Goal: Task Accomplishment & Management: Use online tool/utility

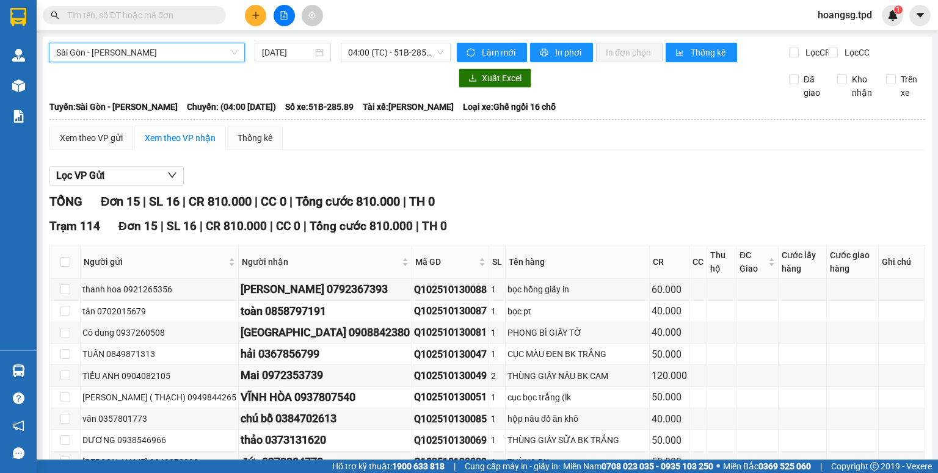
scroll to position [37, 0]
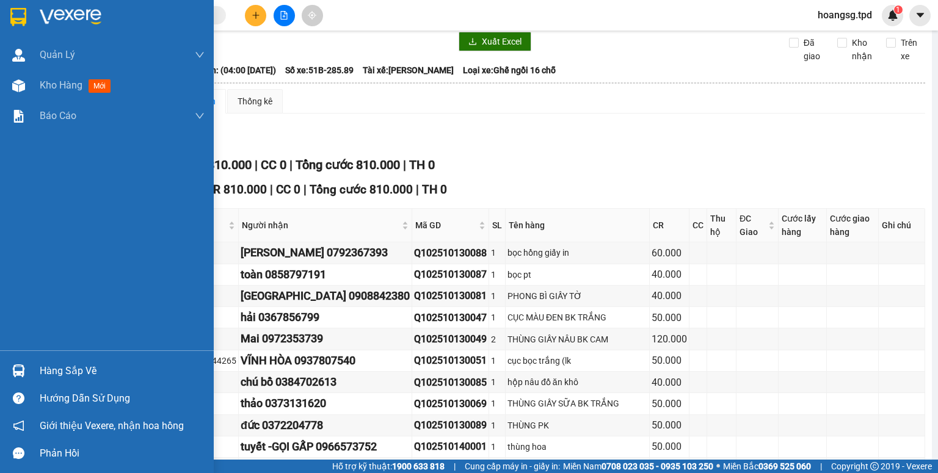
click at [63, 378] on div "Hàng sắp về" at bounding box center [122, 371] width 165 height 18
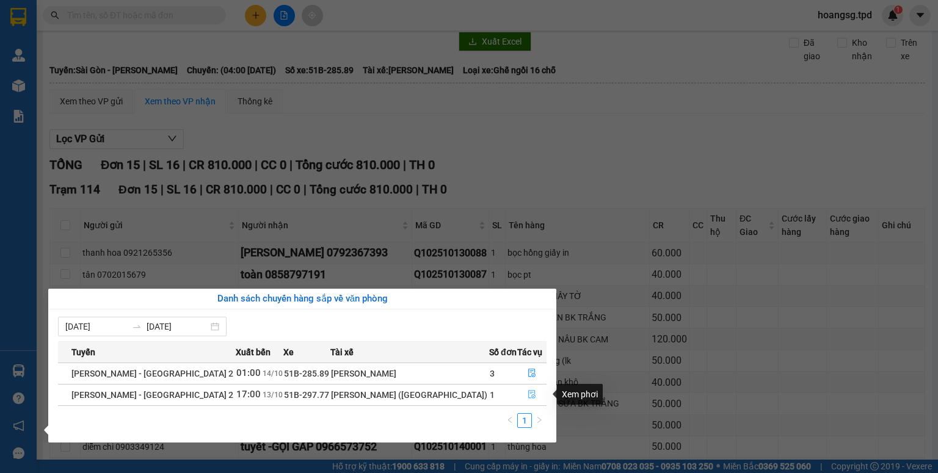
click at [527, 397] on icon "file-done" at bounding box center [531, 394] width 9 height 9
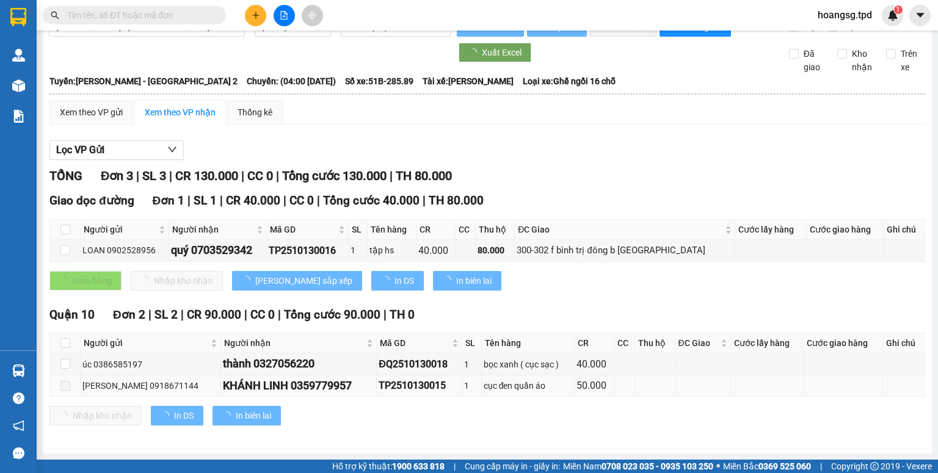
scroll to position [34, 0]
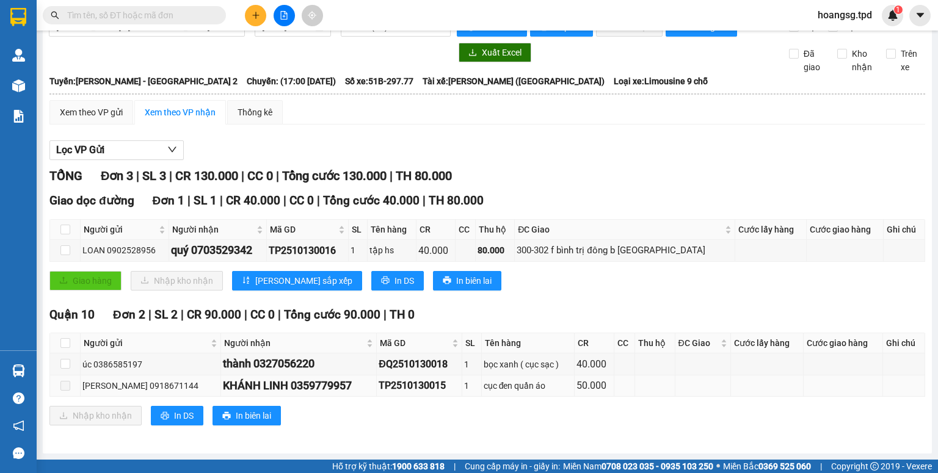
type input "[DATE]"
click at [67, 344] on input "checkbox" at bounding box center [65, 343] width 10 height 10
checkbox input "true"
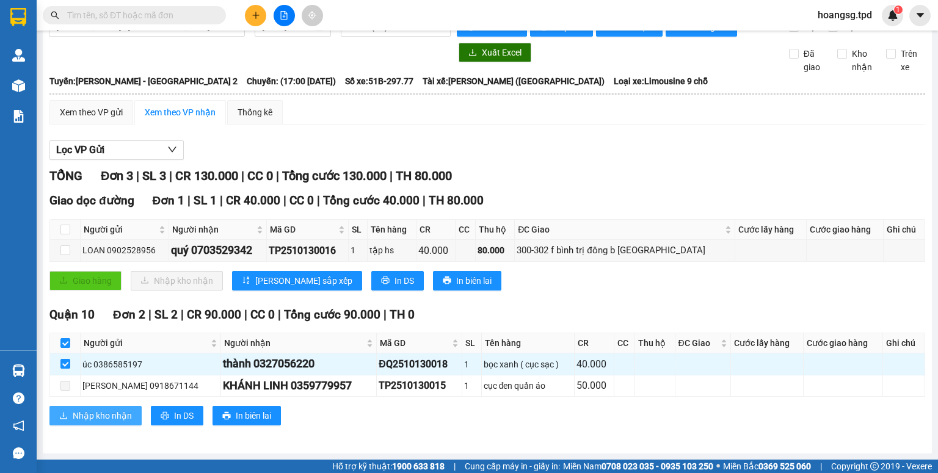
click at [92, 421] on span "Nhập kho nhận" at bounding box center [102, 415] width 59 height 13
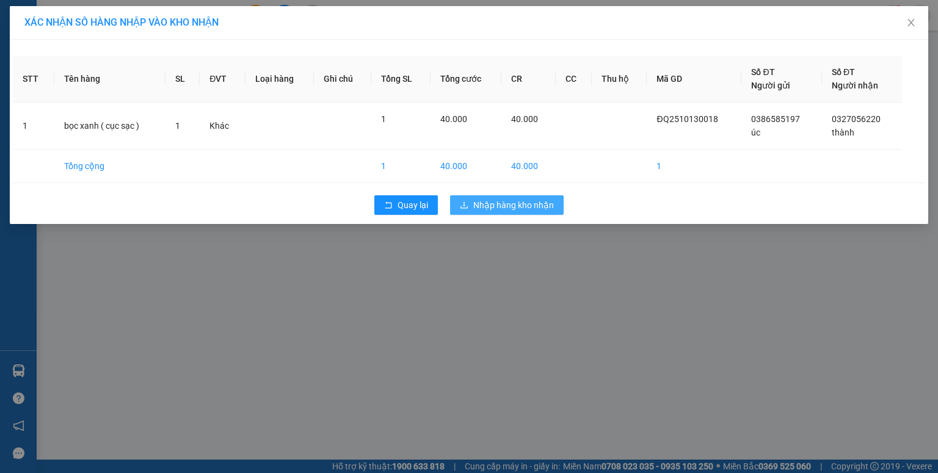
click at [502, 211] on span "Nhập hàng kho nhận" at bounding box center [513, 204] width 81 height 13
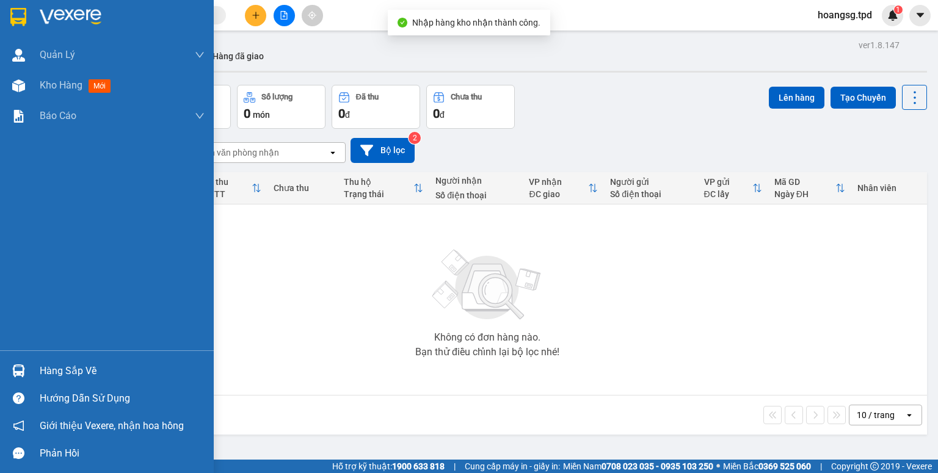
drag, startPoint x: 59, startPoint y: 367, endPoint x: 418, endPoint y: 405, distance: 361.0
click at [62, 366] on div "Hàng sắp về" at bounding box center [122, 371] width 165 height 18
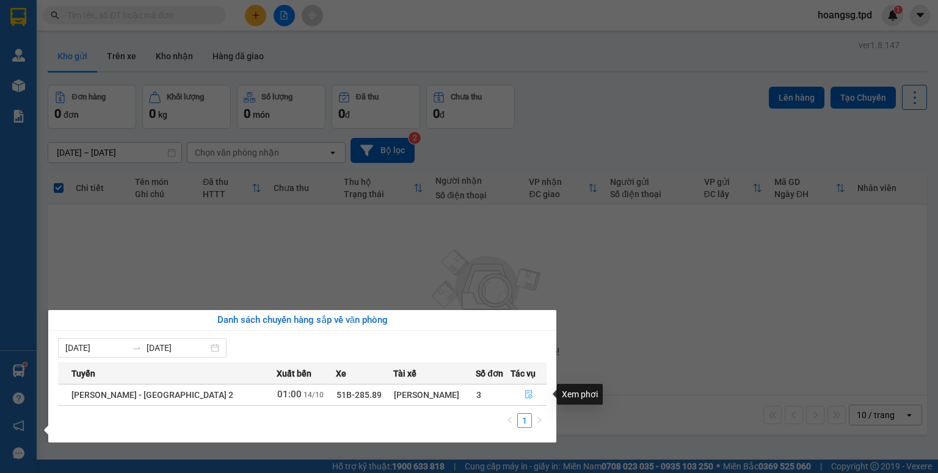
click at [527, 395] on icon "file-done" at bounding box center [528, 394] width 9 height 9
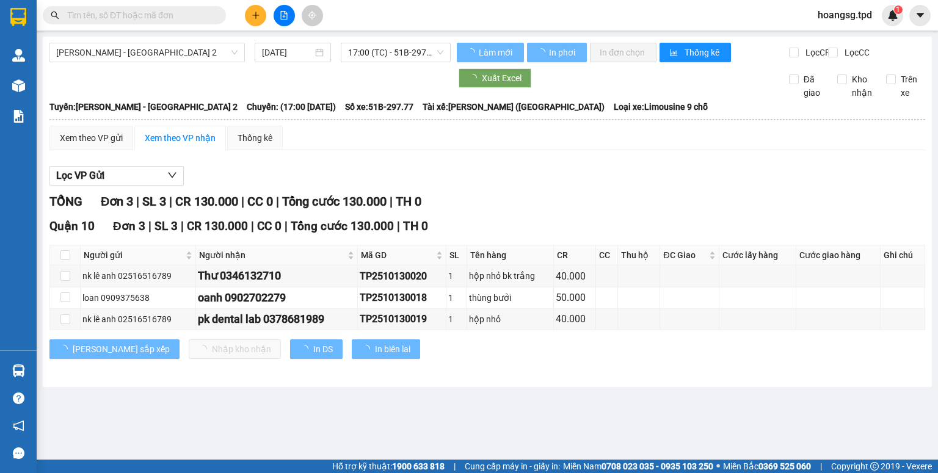
type input "[DATE]"
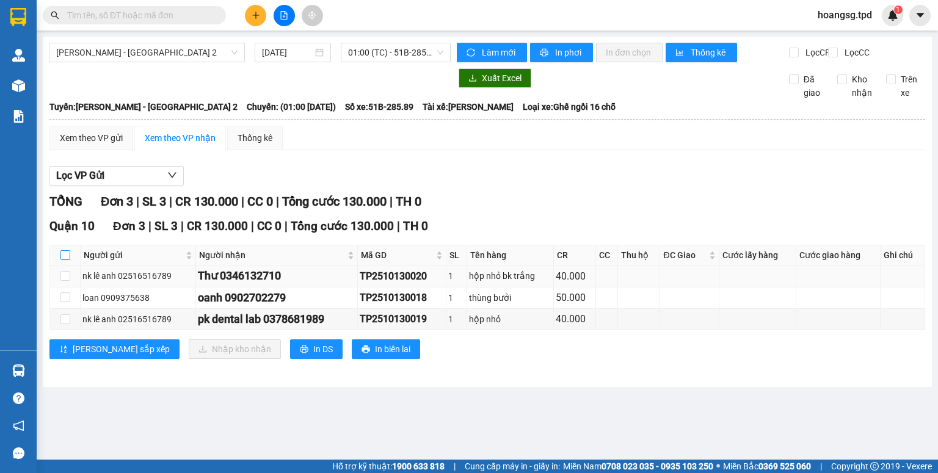
click at [65, 260] on input "checkbox" at bounding box center [65, 255] width 10 height 10
checkbox input "true"
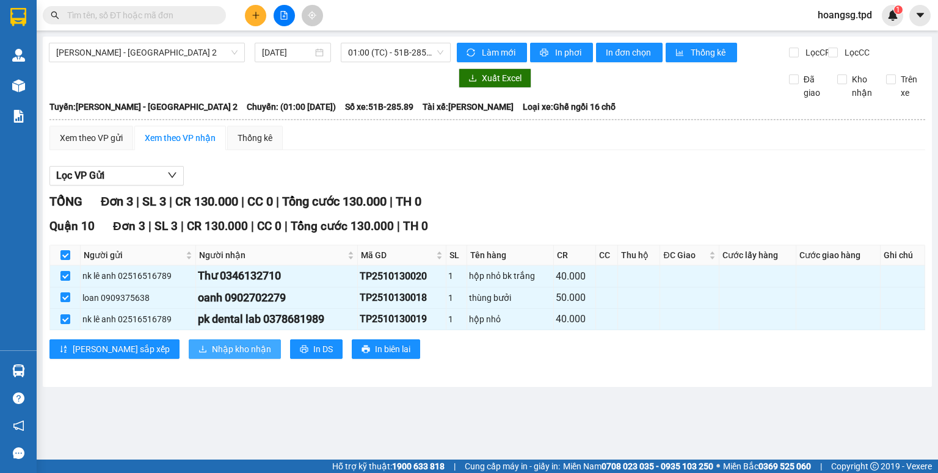
click at [212, 352] on span "Nhập kho nhận" at bounding box center [241, 348] width 59 height 13
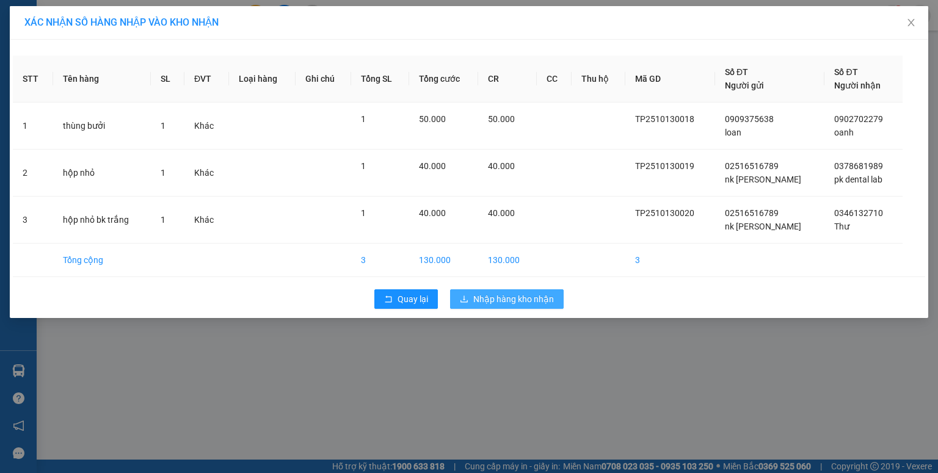
click at [494, 297] on span "Nhập hàng kho nhận" at bounding box center [513, 298] width 81 height 13
